Goal: Obtain resource: Download file/media

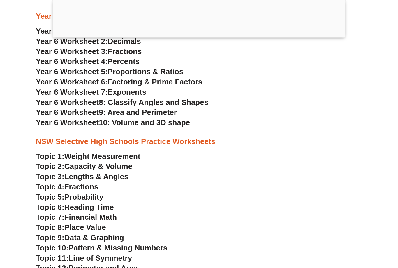
scroll to position [1239, 0]
click at [126, 172] on span "Lengths & Angles" at bounding box center [96, 176] width 64 height 9
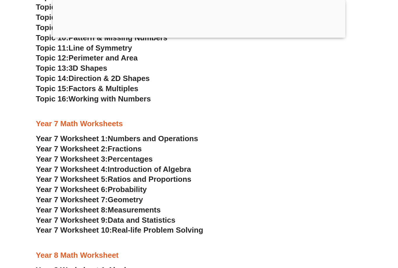
scroll to position [1525, 0]
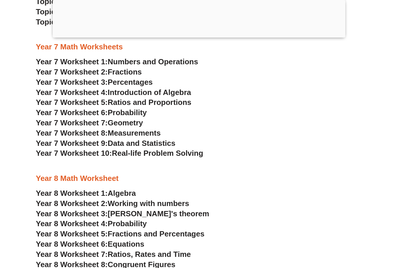
click at [134, 189] on span "Algebra" at bounding box center [122, 193] width 28 height 9
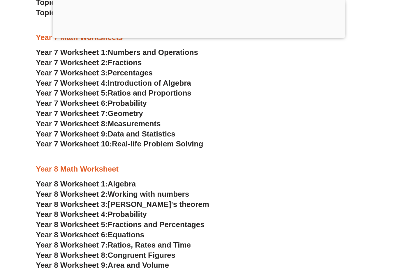
click at [146, 220] on span "Fractions and Percentages" at bounding box center [156, 224] width 97 height 9
click at [154, 240] on span "Ratios, Rates and Time" at bounding box center [149, 244] width 83 height 9
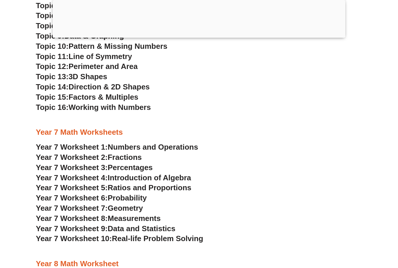
scroll to position [1441, 0]
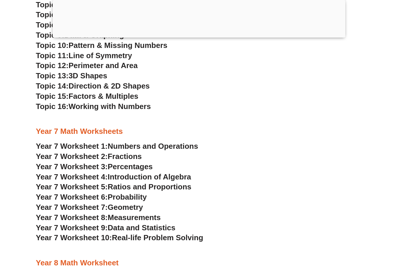
click at [132, 182] on span "Ratios and Proportions" at bounding box center [150, 186] width 84 height 9
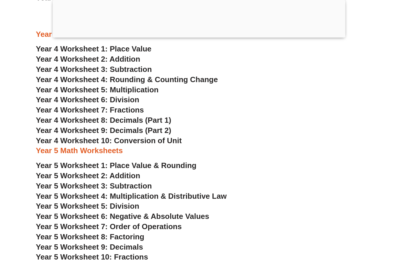
scroll to position [973, 0]
click at [161, 191] on span "Year 5 Worksheet 4: Multiplication & Distributive Law" at bounding box center [131, 195] width 191 height 9
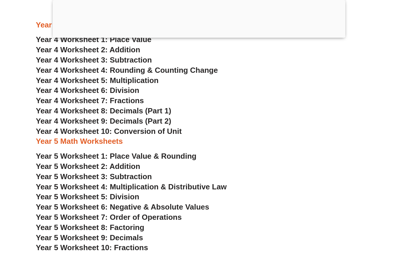
click at [134, 162] on span "Year 5 Worksheet 2: Addition" at bounding box center [88, 166] width 104 height 9
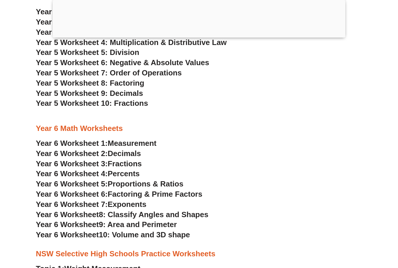
scroll to position [1127, 0]
click at [157, 209] on span "8: Classify Angles and Shapes" at bounding box center [154, 213] width 110 height 9
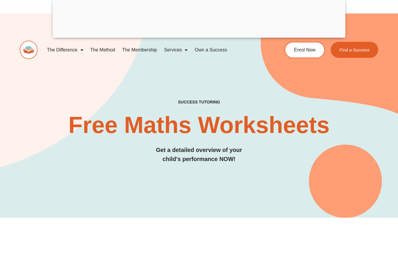
scroll to position [0, 0]
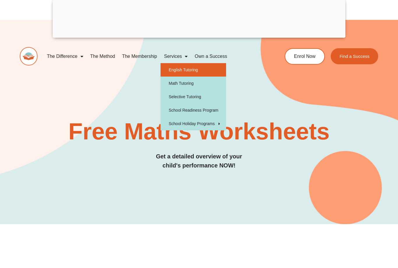
click at [175, 68] on link "English Tutoring" at bounding box center [194, 69] width 66 height 13
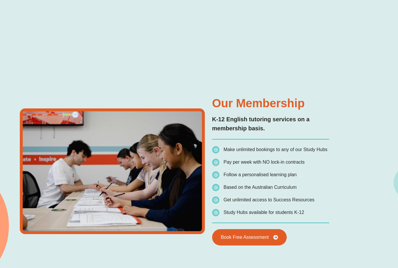
scroll to position [960, 0]
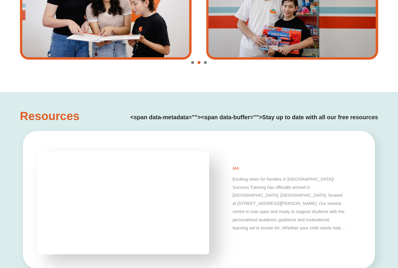
type input "*"
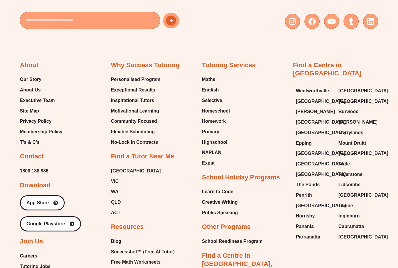
scroll to position [2092, 0]
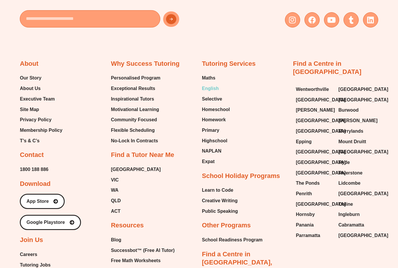
click at [216, 85] on span "English" at bounding box center [210, 88] width 17 height 9
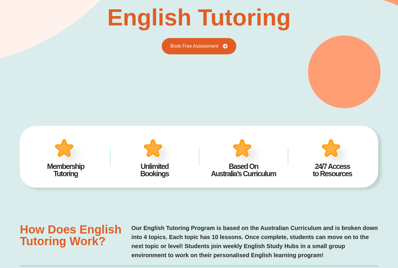
scroll to position [70, 0]
